Goal: Feedback & Contribution: Contribute content

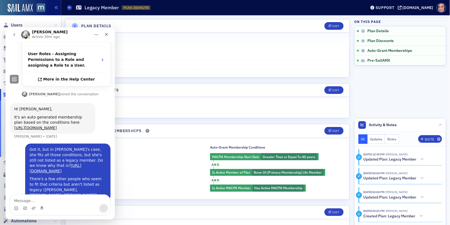
scroll to position [176, 0]
click at [106, 34] on icon "Close" at bounding box center [106, 34] width 3 height 3
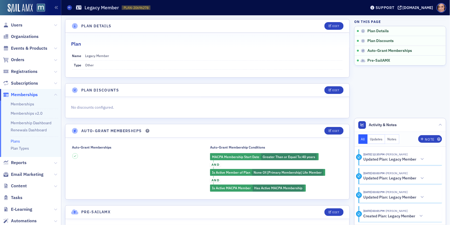
scroll to position [25, 0]
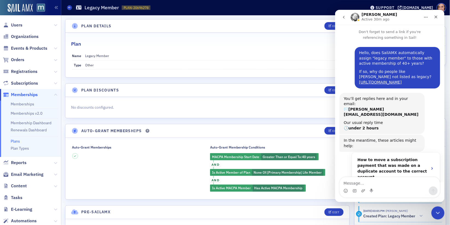
scroll to position [176, 0]
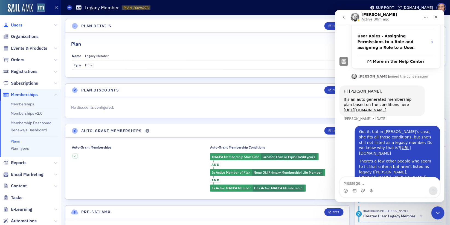
click at [17, 22] on span "Users" at bounding box center [16, 25] width 11 height 6
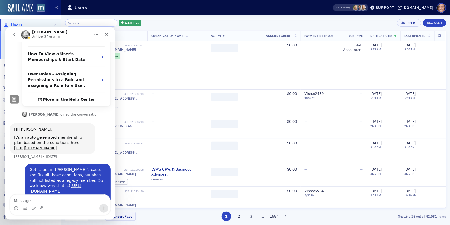
scroll to position [176, 0]
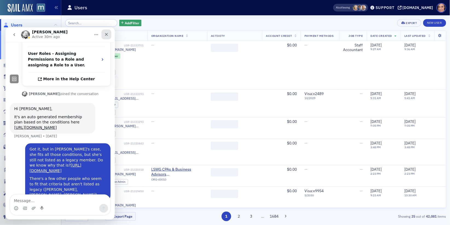
click at [107, 33] on icon "Close" at bounding box center [106, 34] width 4 height 4
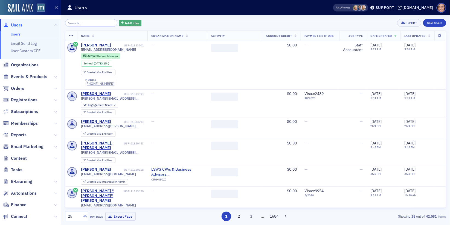
scroll to position [0, 0]
click at [125, 24] on span "Add Filter" at bounding box center [132, 22] width 14 height 5
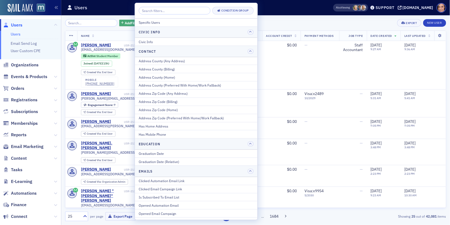
scroll to position [176, 0]
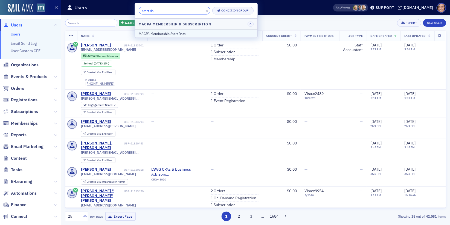
type input "start da"
click at [172, 30] on button "MACPA Membership Start Date" at bounding box center [196, 34] width 122 height 8
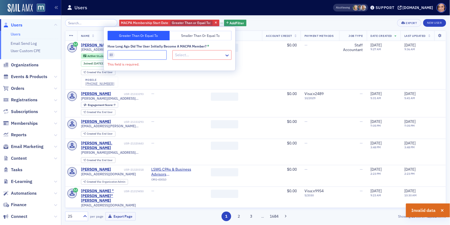
click at [146, 55] on input "How long ago did the user initially become a MACPA member? *" at bounding box center [136, 55] width 59 height 10
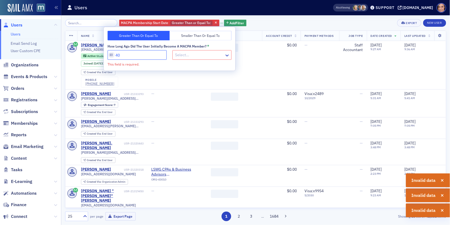
type input "40"
click at [189, 53] on div at bounding box center [198, 55] width 49 height 7
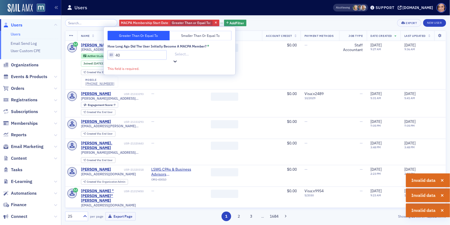
type input "y"
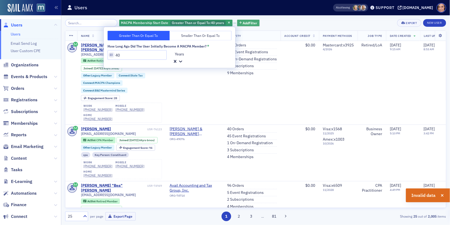
click at [244, 25] on span "Add Filter" at bounding box center [250, 22] width 14 height 5
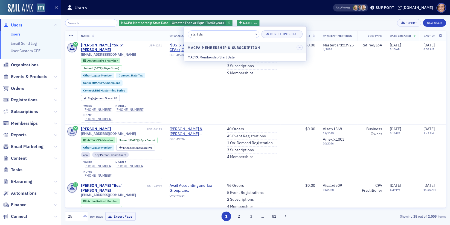
click at [209, 37] on input "start da" at bounding box center [224, 34] width 72 height 8
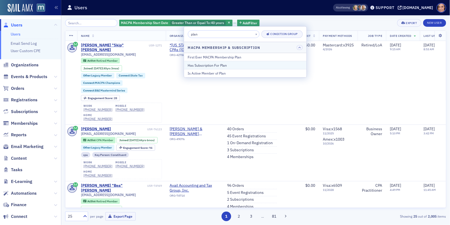
type input "plan"
click at [220, 63] on div "Has Subscription For Plan" at bounding box center [245, 65] width 115 height 5
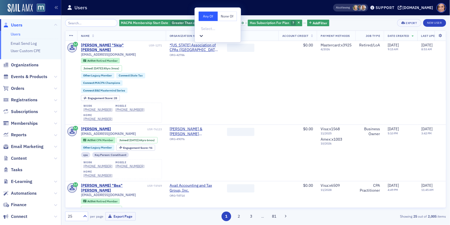
click at [226, 17] on button "None Of" at bounding box center [227, 16] width 19 height 10
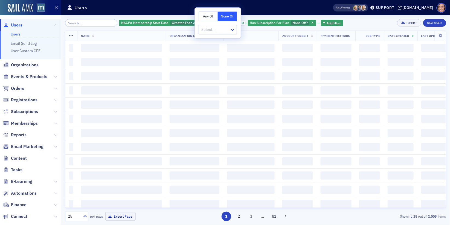
click at [222, 31] on div at bounding box center [215, 29] width 28 height 7
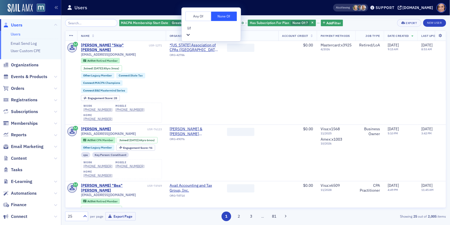
type input "life"
click at [60, 225] on span "[Primary Membership] Life Member" at bounding box center [30, 228] width 60 height 6
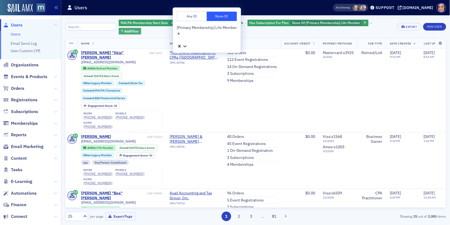
click at [139, 29] on span "Add Filter" at bounding box center [131, 31] width 14 height 5
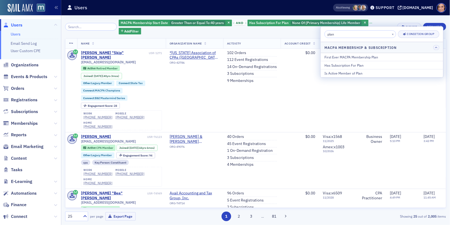
click at [341, 36] on input "plan" at bounding box center [360, 34] width 72 height 8
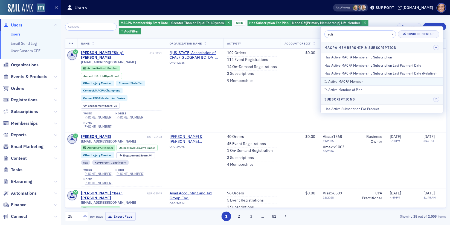
type input "acti"
click at [351, 79] on div "Is Active MACPA Member" at bounding box center [381, 81] width 115 height 5
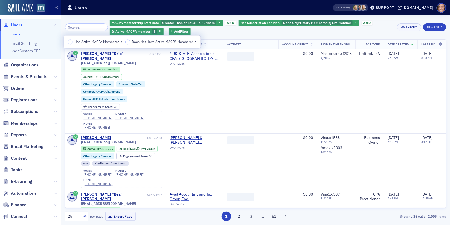
click at [93, 43] on span "Has Active MACPA Membership" at bounding box center [98, 41] width 48 height 4
click at [73, 43] on input "Has Active MACPA Membership" at bounding box center [70, 41] width 5 height 5
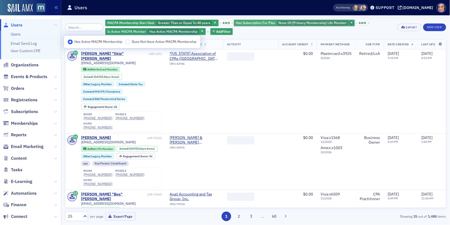
click at [350, 23] on icon "button" at bounding box center [351, 23] width 2 height 3
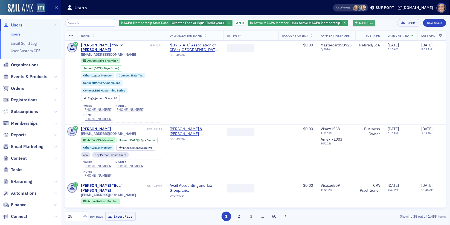
click at [362, 23] on span "Add Filter" at bounding box center [365, 22] width 14 height 5
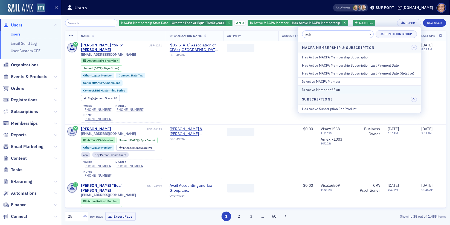
click at [337, 89] on div "Is Active Member of Plan" at bounding box center [359, 89] width 115 height 5
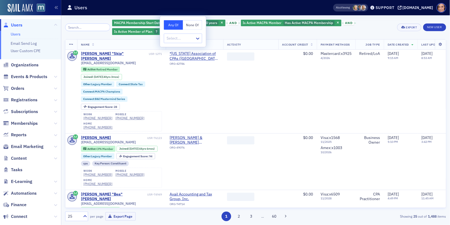
click at [186, 24] on button "None Of" at bounding box center [192, 25] width 19 height 10
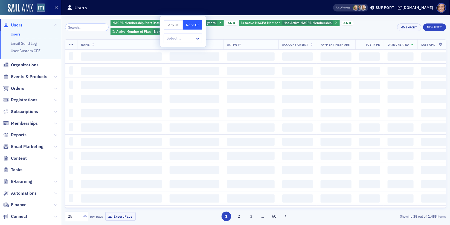
click at [184, 39] on div at bounding box center [180, 38] width 28 height 7
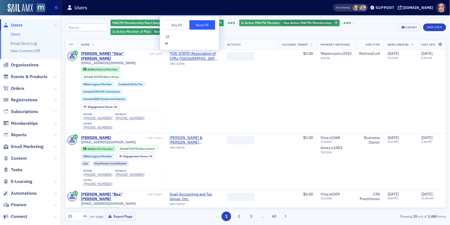
type input "life"
click at [191, 225] on div "[Primary Membership] Life Member" at bounding box center [225, 228] width 450 height 6
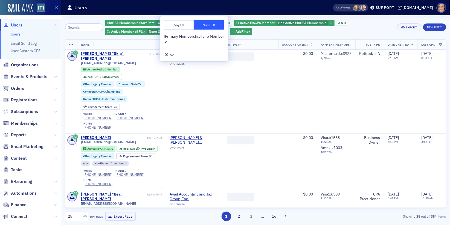
click at [335, 33] on div "MACPA Membership Start Date Greater Than or Equal To : 40 years and Is Active M…" at bounding box center [249, 27] width 288 height 16
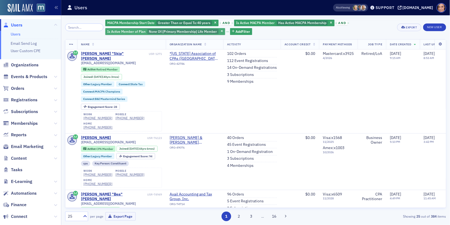
click at [182, 31] on span "[Primary Membership] Life Member" at bounding box center [189, 31] width 54 height 4
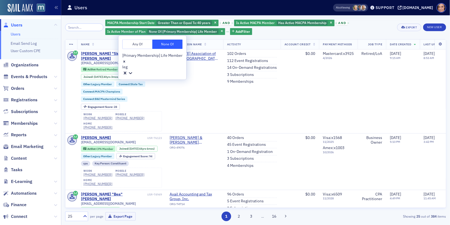
type input "lega"
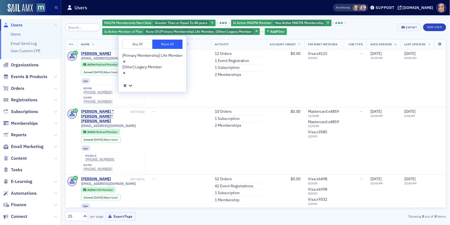
click at [319, 32] on div "MACPA Membership Start Date Greater Than or Equal To : 40 years and Is Active M…" at bounding box center [247, 27] width 291 height 16
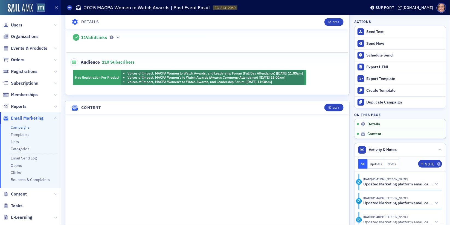
scroll to position [176, 0]
click at [337, 106] on div "Edit" at bounding box center [335, 107] width 7 height 3
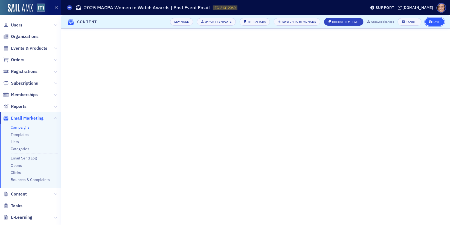
click at [438, 21] on div "Save" at bounding box center [435, 21] width 7 height 3
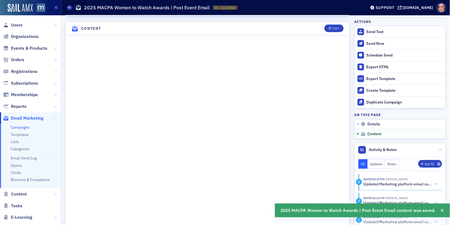
scroll to position [261, 0]
click at [335, 26] on div "Edit" at bounding box center [335, 27] width 7 height 3
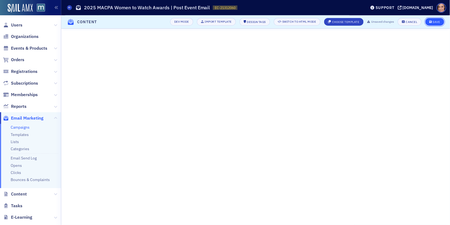
click at [435, 23] on div "Save" at bounding box center [435, 21] width 7 height 3
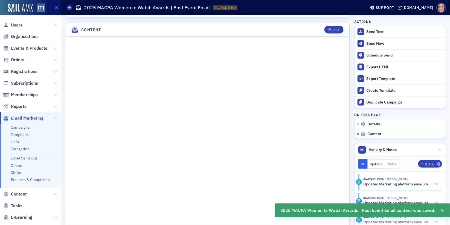
scroll to position [261, 0]
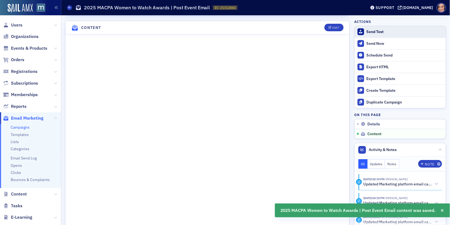
click at [383, 34] on div "Send Test" at bounding box center [404, 32] width 77 height 5
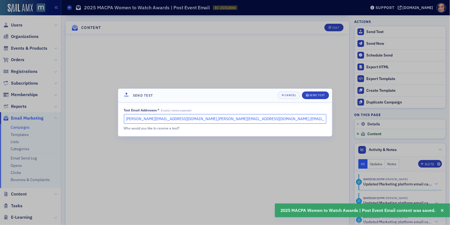
drag, startPoint x: 188, startPoint y: 119, endPoint x: 119, endPoint y: 119, distance: 69.4
click at [119, 119] on div "Test Email Addresses * Email(s) comma seperated katie@blueoceanideas.com,michel…" at bounding box center [225, 119] width 214 height 34
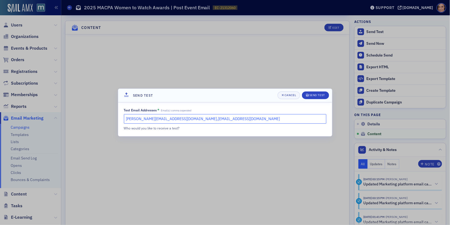
click at [168, 120] on input "rebekah@macpa.org,lauren@macpa.org" at bounding box center [225, 119] width 202 height 10
type input "rebekah@macpa.org,meghan@macpa.org"
click at [321, 94] on div "Send Test" at bounding box center [317, 95] width 16 height 3
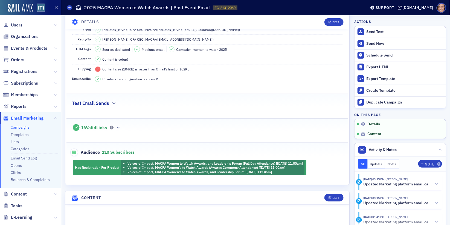
scroll to position [0, 0]
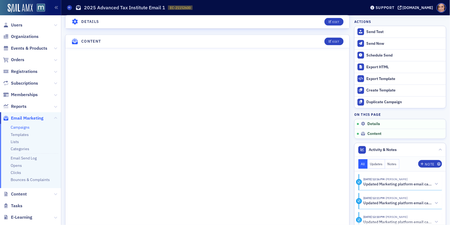
scroll to position [349, 0]
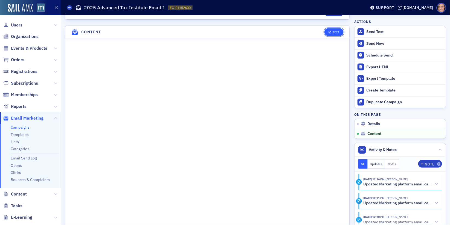
click at [331, 28] on button "Edit" at bounding box center [333, 32] width 19 height 8
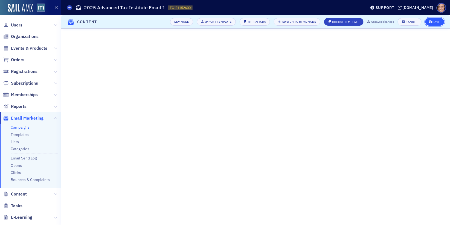
click at [439, 23] on div "Save" at bounding box center [435, 21] width 7 height 3
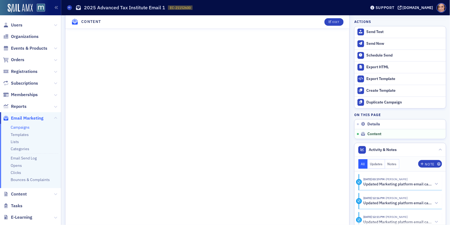
scroll to position [493, 0]
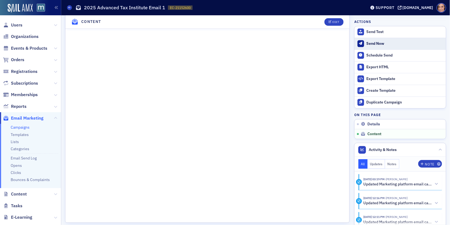
click at [371, 43] on div "Send Now" at bounding box center [404, 43] width 77 height 5
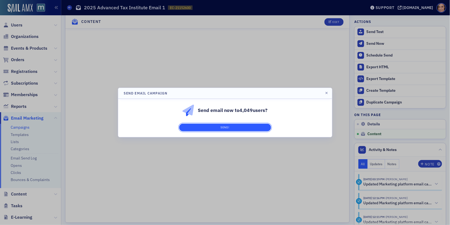
click at [247, 129] on button "Send!" at bounding box center [225, 128] width 92 height 8
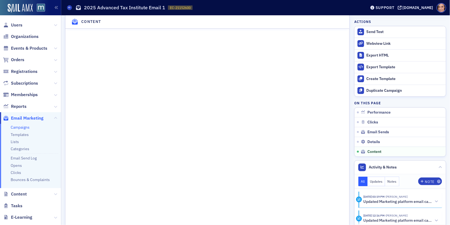
scroll to position [950, 0]
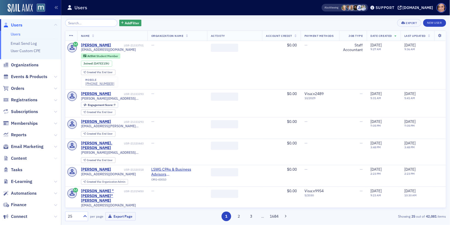
click at [54, 158] on icon at bounding box center [55, 158] width 3 height 3
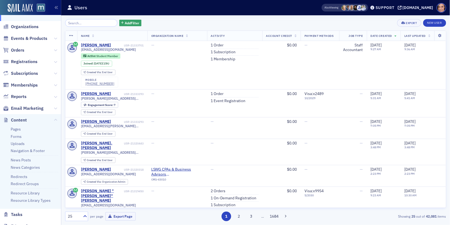
scroll to position [42, 0]
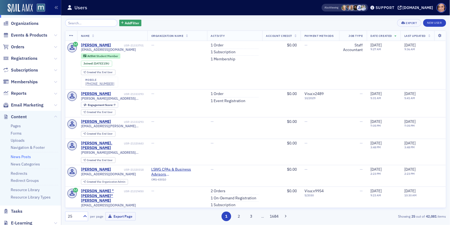
click at [24, 155] on link "News Posts" at bounding box center [21, 156] width 20 height 5
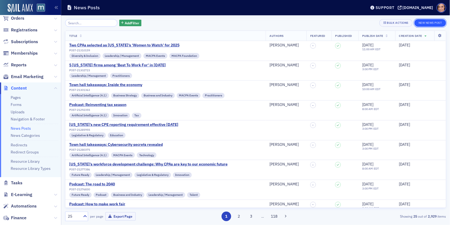
click at [437, 24] on button "New News Post" at bounding box center [430, 23] width 32 height 8
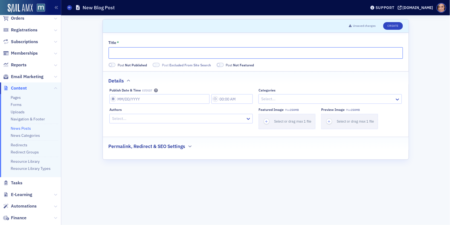
click at [156, 54] on input "Title *" at bounding box center [256, 52] width 294 height 11
click at [137, 53] on input "Student Spotlight" at bounding box center [256, 52] width 294 height 11
click at [127, 52] on input "Student Spotlight" at bounding box center [256, 52] width 294 height 11
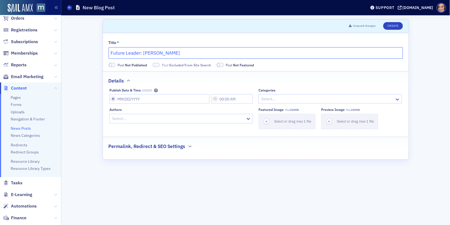
type input "Future Leader: Sharnita Harrison"
click at [277, 103] on div "Select..." at bounding box center [329, 99] width 143 height 10
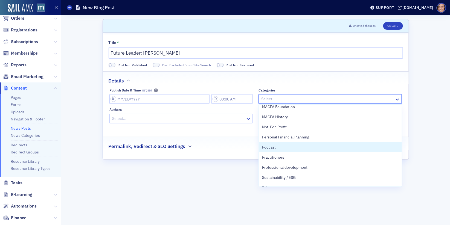
scroll to position [264, 0]
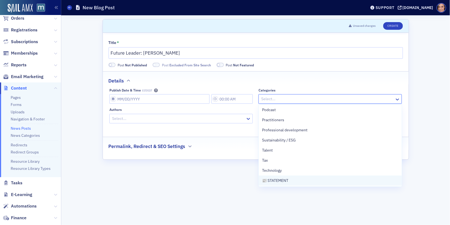
click at [278, 178] on span "📰 STATEMENT" at bounding box center [275, 181] width 26 height 6
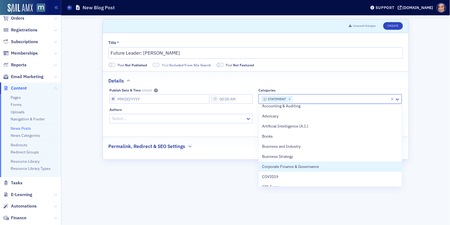
scroll to position [0, 0]
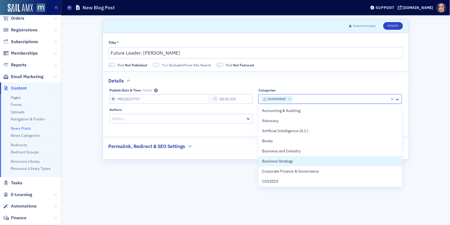
click at [228, 147] on div "Permalink, Redirect & SEO Settings" at bounding box center [256, 143] width 294 height 13
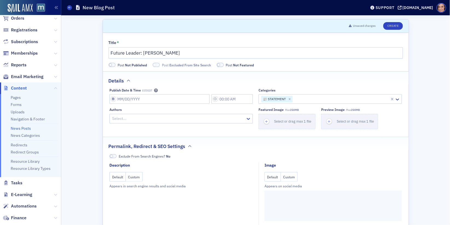
click at [136, 176] on button "Custom" at bounding box center [134, 177] width 17 height 10
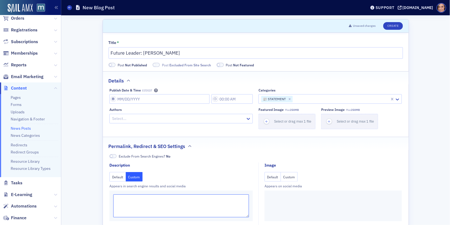
click at [138, 199] on textarea at bounding box center [181, 206] width 136 height 23
paste textarea "Future Leader highlights future accounting and finance leaders in Maryland as t…"
click at [115, 205] on textarea "Future Leader highlights future accounting and finance leaders in Maryland as t…" at bounding box center [181, 206] width 136 height 23
click at [115, 202] on textarea "Future Leader highlights future accounting and finance leaders in Maryland as t…" at bounding box center [181, 206] width 136 height 23
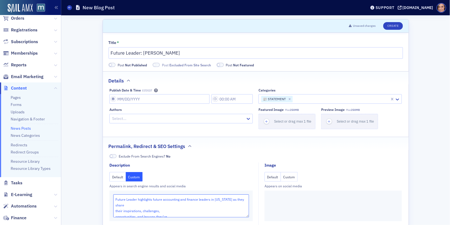
scroll to position [1, 0]
click at [115, 205] on textarea "Future Leader highlights future accounting and finance leaders in Maryland as t…" at bounding box center [181, 206] width 136 height 23
click at [115, 210] on textarea "Future Leader highlights future accounting and finance leaders in Maryland as t…" at bounding box center [181, 206] width 136 height 23
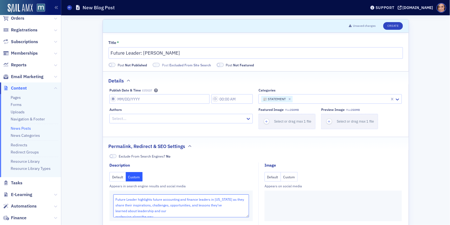
click at [115, 212] on textarea "Future Leader highlights future accounting and finance leaders in Maryland as t…" at bounding box center [181, 206] width 136 height 23
click at [115, 208] on textarea "Future Leader highlights future accounting and finance leaders in Maryland as t…" at bounding box center [181, 206] width 136 height 23
click at [115, 212] on textarea "Future Leader highlights future accounting and finance leaders in Maryland as t…" at bounding box center [181, 206] width 136 height 23
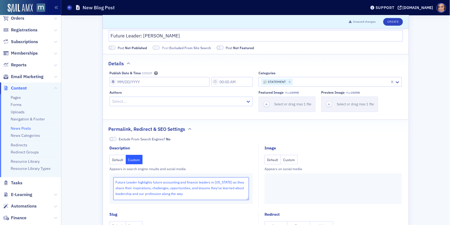
scroll to position [22, 0]
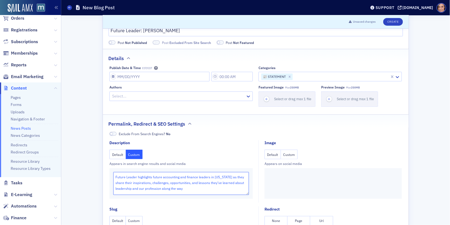
click at [183, 188] on textarea "Future Leader highlights future accounting and finance leaders in Maryland as t…" at bounding box center [181, 183] width 136 height 23
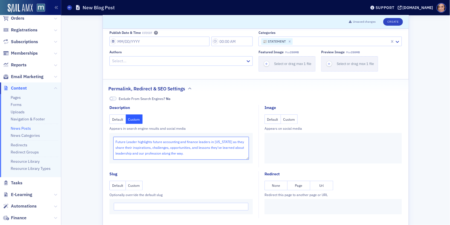
scroll to position [0, 0]
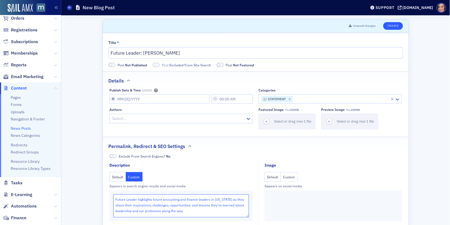
type textarea "Future Leader highlights future accounting and finance leaders in Maryland as t…"
click at [396, 26] on button "Create" at bounding box center [392, 26] width 19 height 8
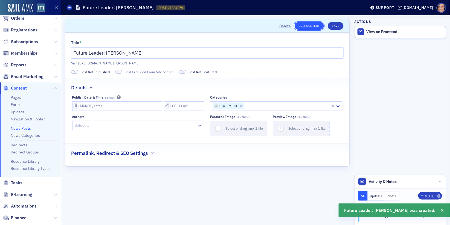
click at [315, 28] on link "Edit Content" at bounding box center [308, 26] width 29 height 8
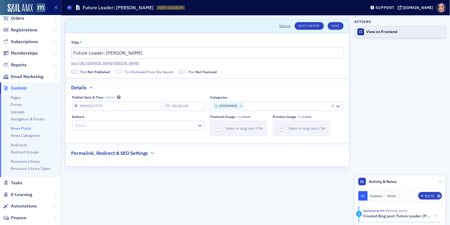
click at [378, 33] on div "View on Frontend" at bounding box center [404, 32] width 77 height 5
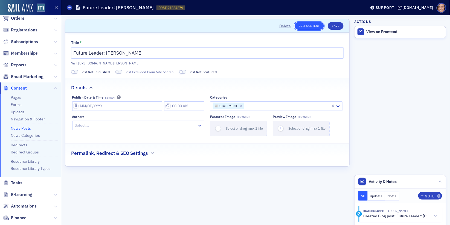
click at [315, 27] on link "Edit Content" at bounding box center [308, 26] width 29 height 8
click at [148, 153] on div "Permalink, Redirect & SEO Settings" at bounding box center [207, 150] width 272 height 13
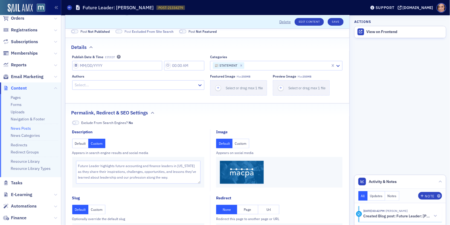
scroll to position [44, 0]
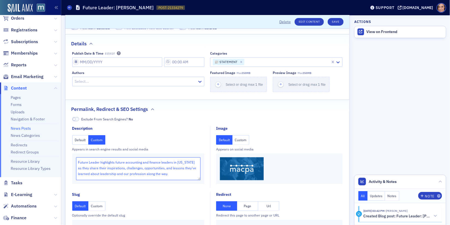
click at [149, 166] on textarea "Future Leader highlights future accounting and finance leaders in Maryland as t…" at bounding box center [138, 168] width 125 height 23
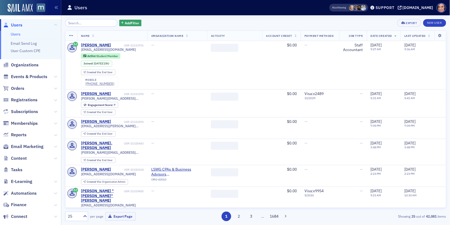
click at [90, 21] on input "search" at bounding box center [91, 23] width 52 height 8
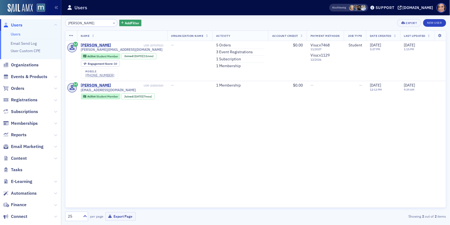
type input "sharnita"
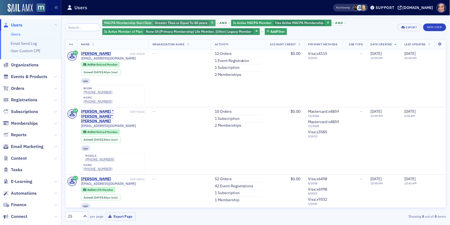
click at [168, 21] on span "Greater Than or Equal To :" at bounding box center [174, 22] width 39 height 4
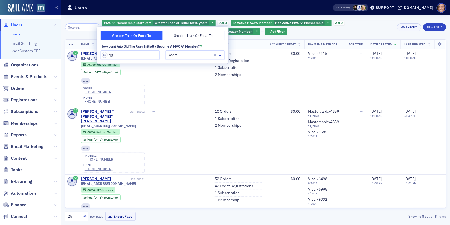
click at [192, 16] on div "MACPA Membership Start Date Greater Than or Equal To : 40 years and Is Active M…" at bounding box center [255, 120] width 381 height 210
